Goal: Task Accomplishment & Management: Manage account settings

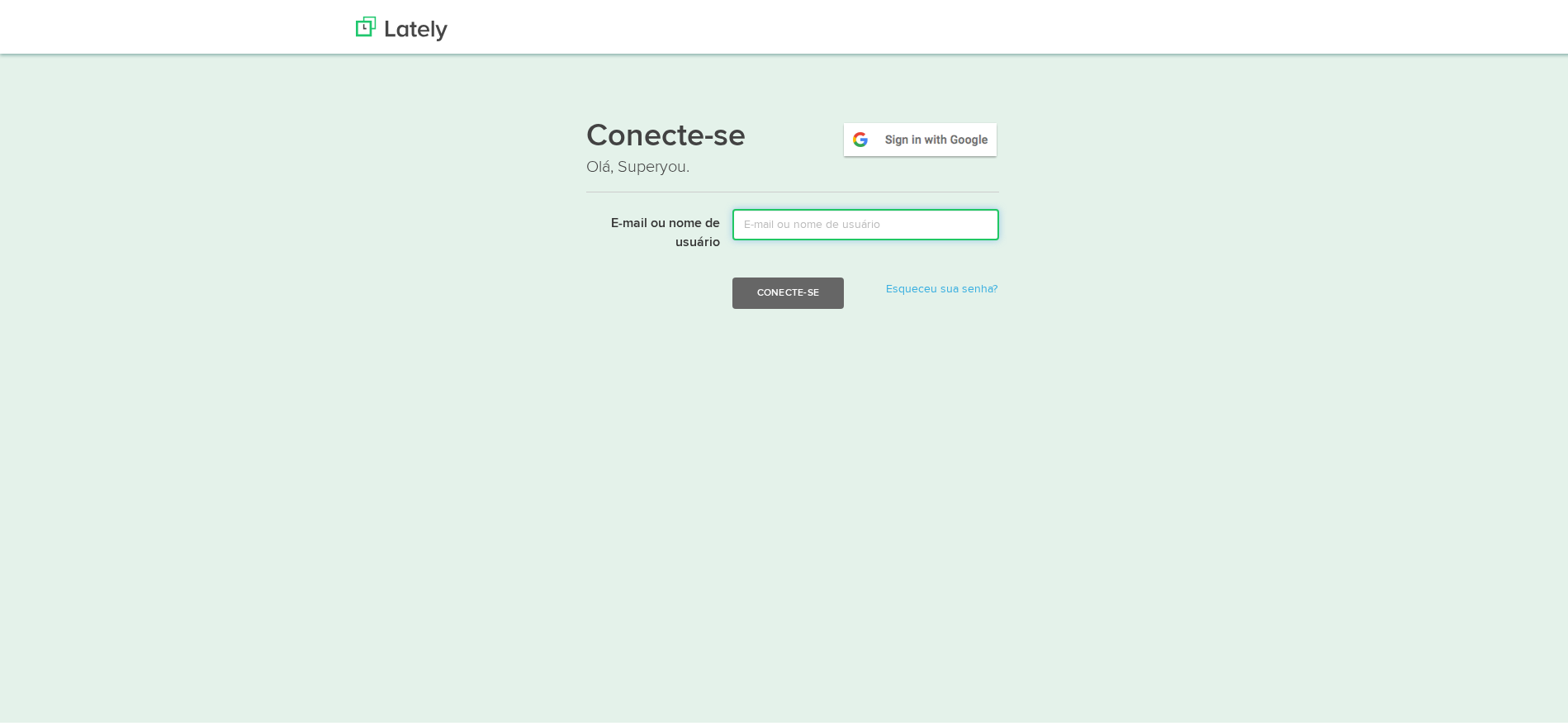
click at [759, 213] on input "E-mail ou nome de usuário" at bounding box center [866, 220] width 267 height 31
paste input "brinquecerto"
type input "brinquecerto@gmail.com"
click at [825, 297] on button "Conecte-se" at bounding box center [788, 288] width 111 height 31
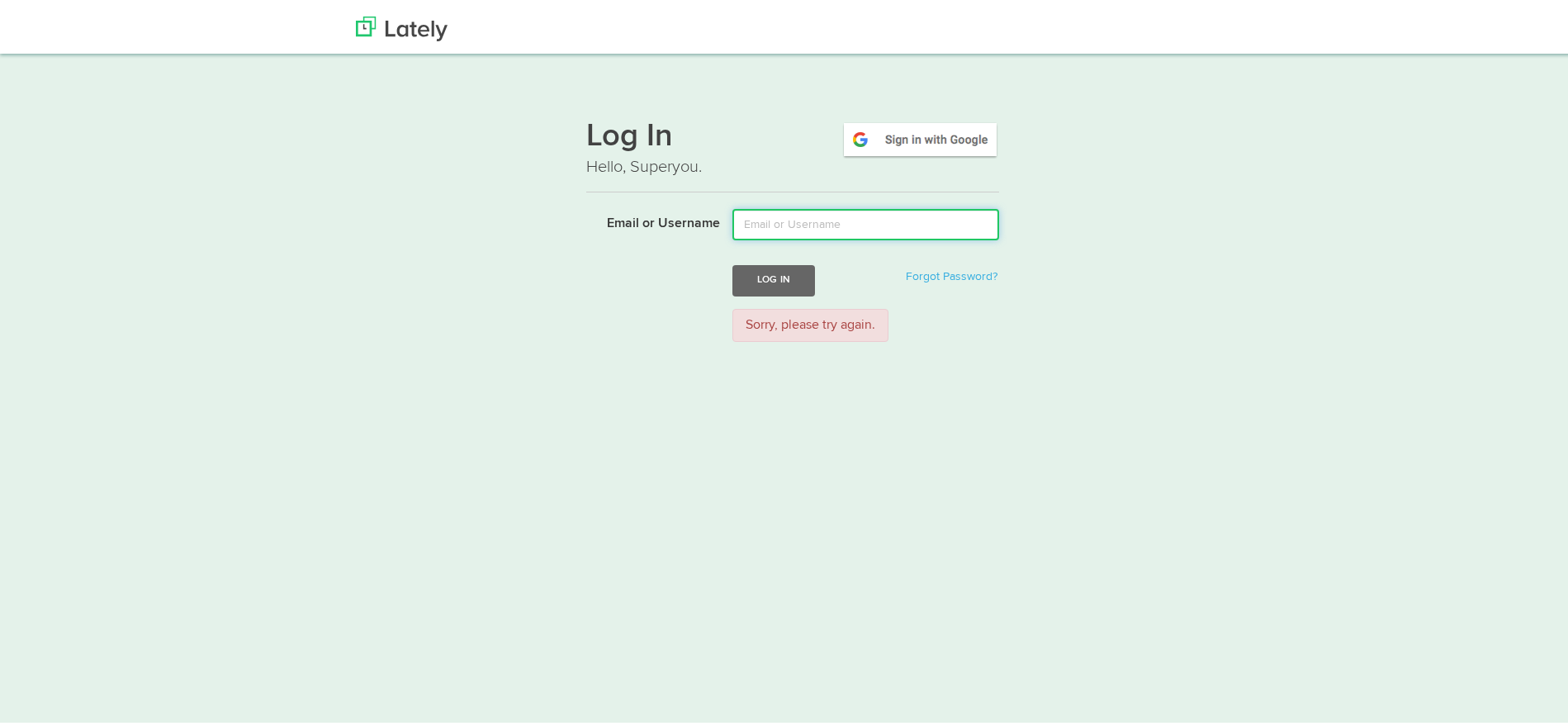
click at [787, 218] on input "Email or Username" at bounding box center [866, 220] width 267 height 31
type input "@brinquecerto"
click at [732, 261] on button "Log In" at bounding box center [773, 276] width 83 height 30
click at [839, 229] on input "Email or Username" at bounding box center [866, 220] width 267 height 31
click at [598, 374] on html "Thanks! Schedule Your Demo You Are Awesome! We’re superpsyched to learn more ab…" at bounding box center [793, 381] width 1586 height 762
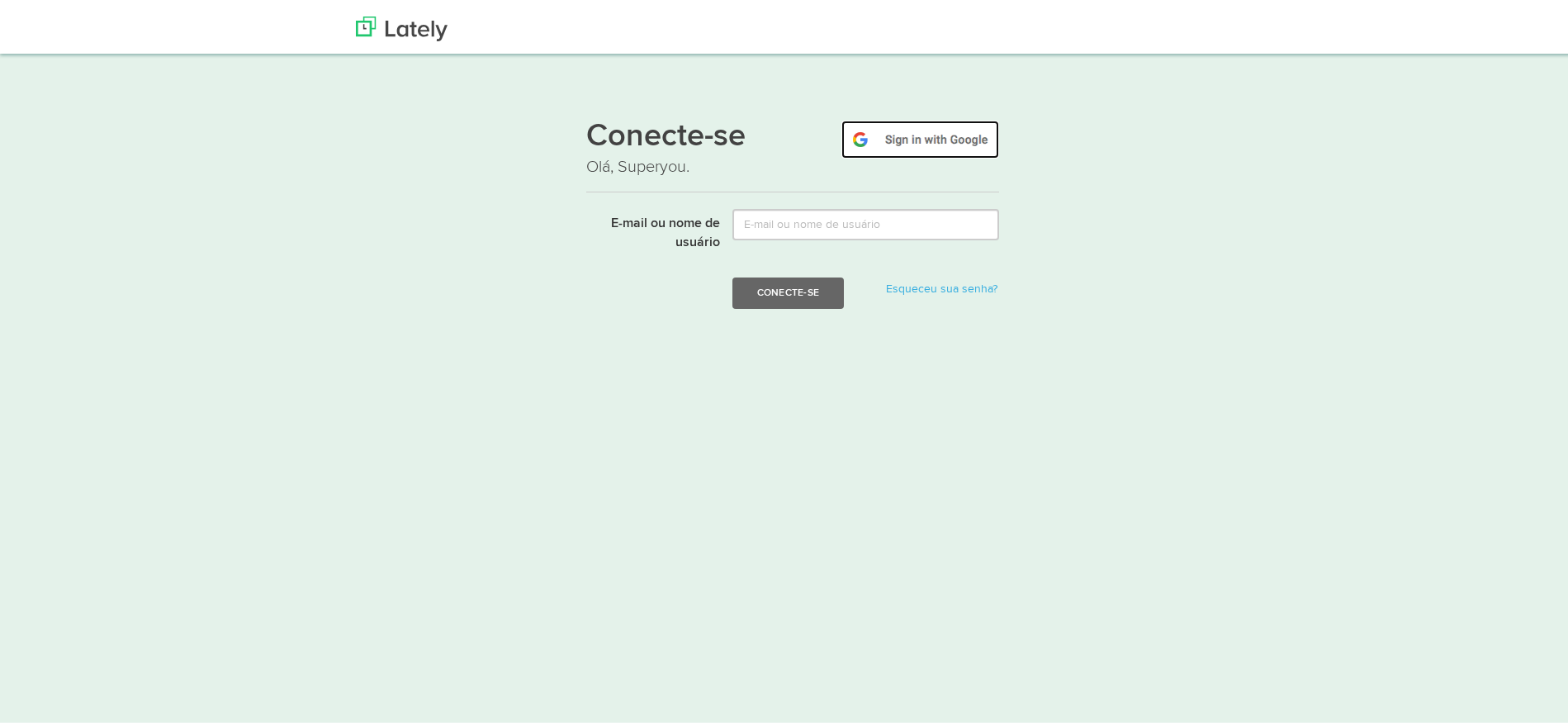
click at [909, 124] on img at bounding box center [920, 135] width 158 height 38
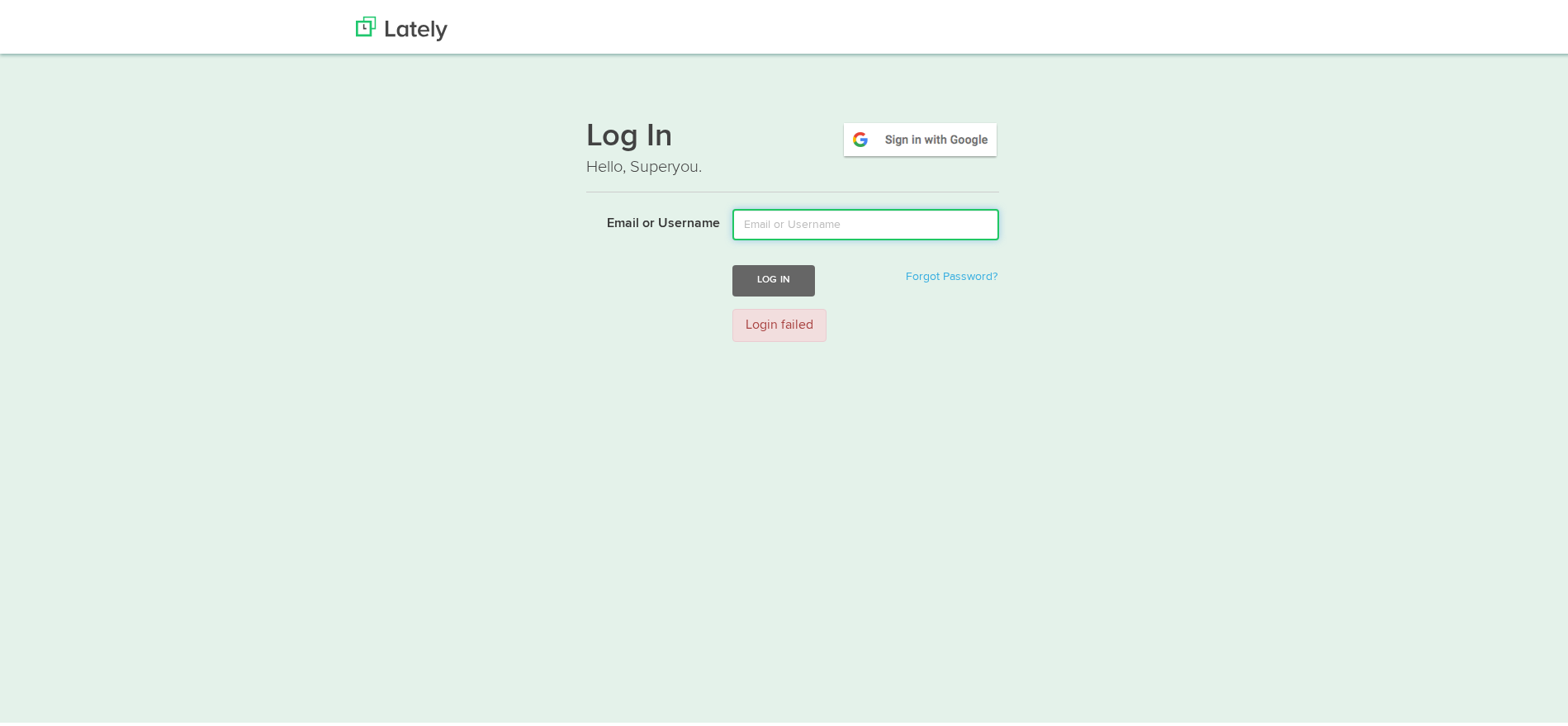
click at [766, 212] on input "Email or Username" at bounding box center [866, 220] width 267 height 31
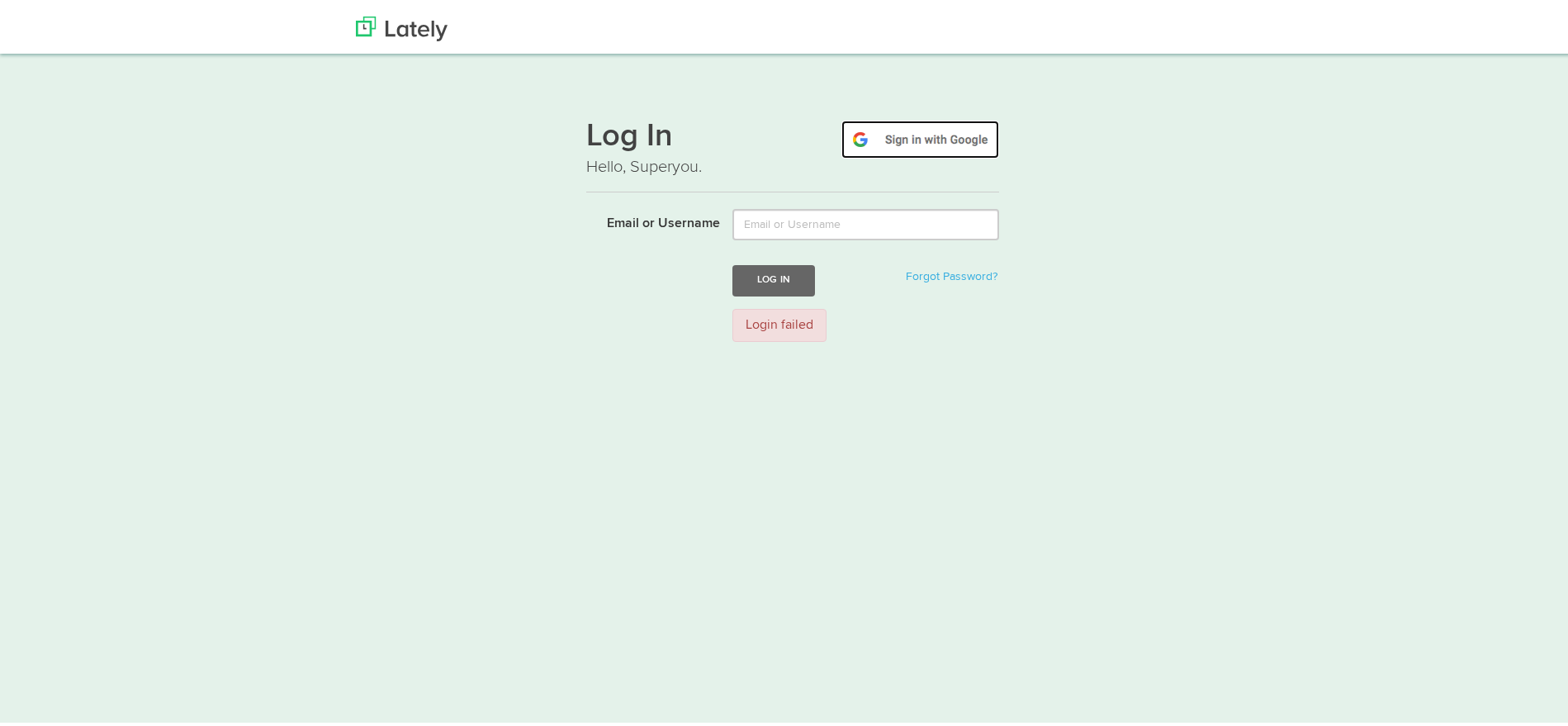
click at [902, 119] on img at bounding box center [920, 135] width 158 height 38
click at [888, 147] on img at bounding box center [920, 135] width 158 height 38
click at [416, 28] on img at bounding box center [401, 25] width 92 height 25
